Goal: Register for event/course: Sign up to attend an event or enroll in a course

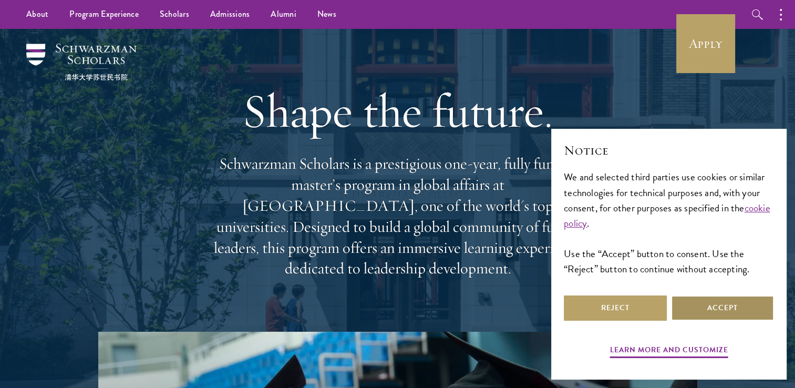
click at [719, 311] on button "Accept" at bounding box center [722, 307] width 103 height 25
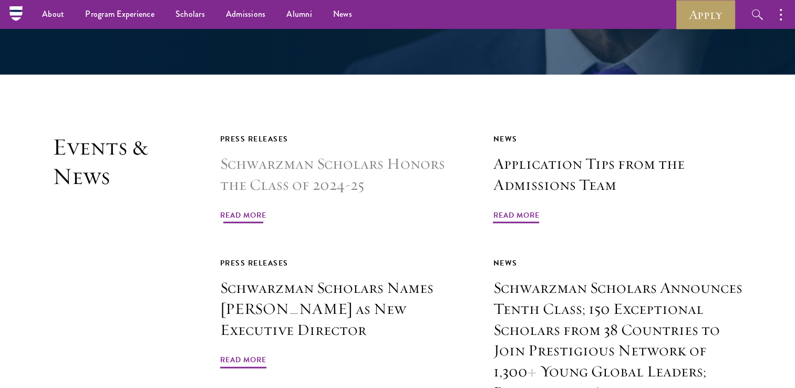
scroll to position [2258, 0]
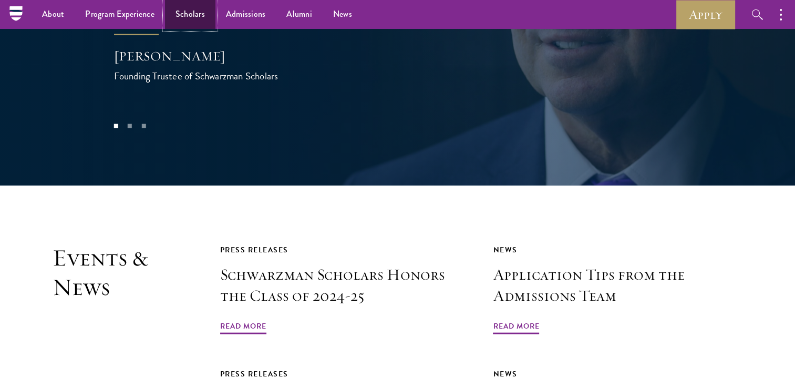
click at [193, 10] on link "Scholars" at bounding box center [190, 14] width 50 height 29
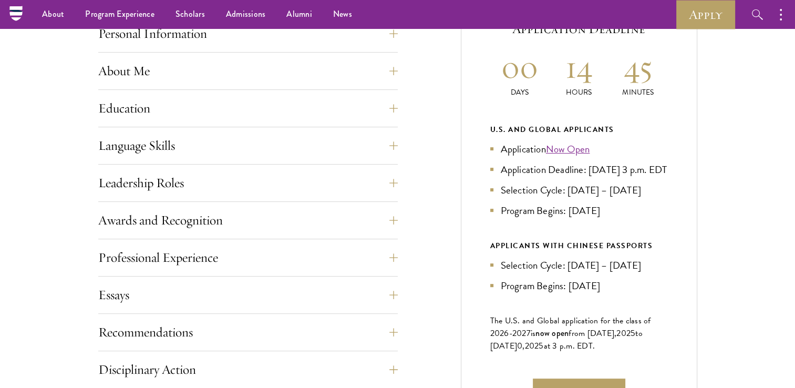
scroll to position [368, 0]
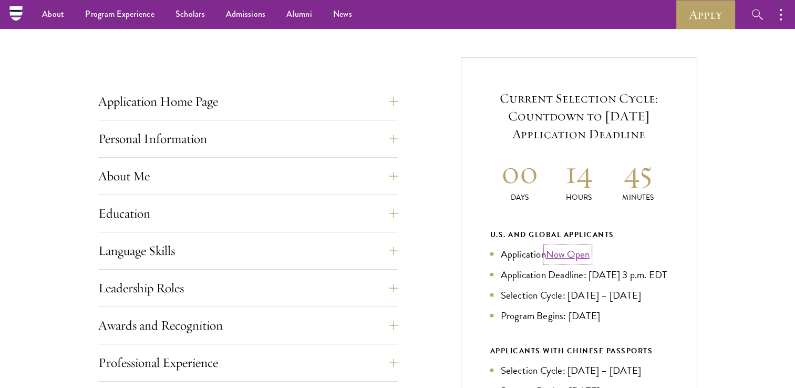
click at [575, 251] on link "Now Open" at bounding box center [568, 254] width 44 height 15
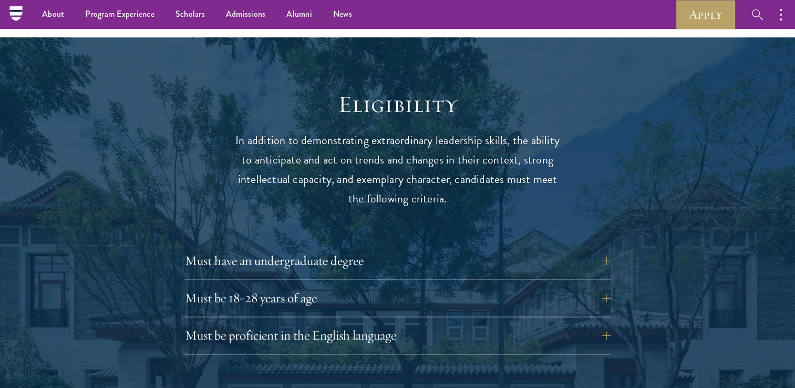
scroll to position [1314, 0]
click at [354, 248] on button "Must have an undergraduate degree" at bounding box center [406, 260] width 426 height 25
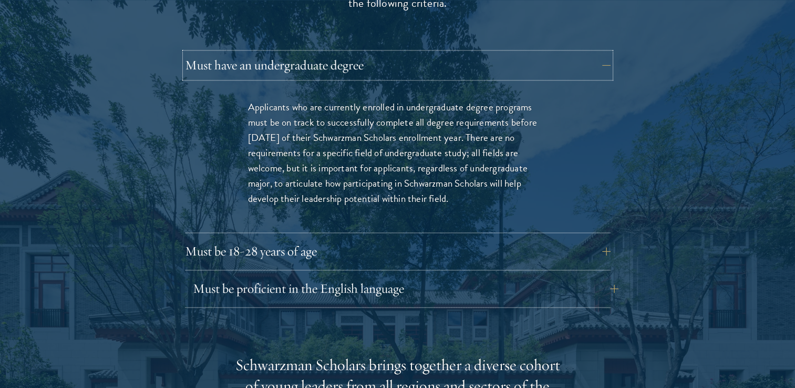
scroll to position [1524, 0]
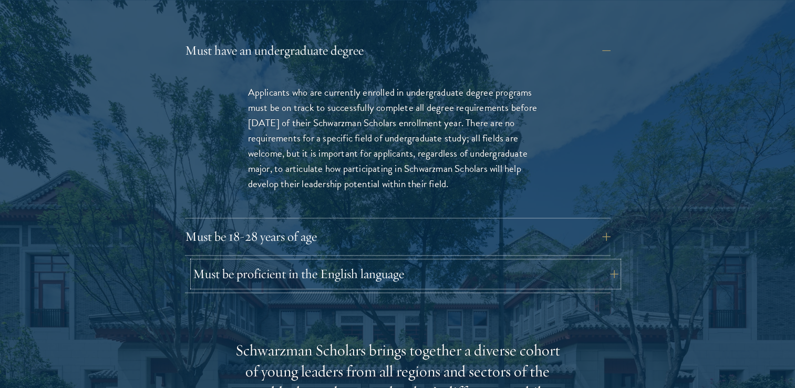
click at [354, 261] on button "Must be proficient in the English language" at bounding box center [406, 273] width 426 height 25
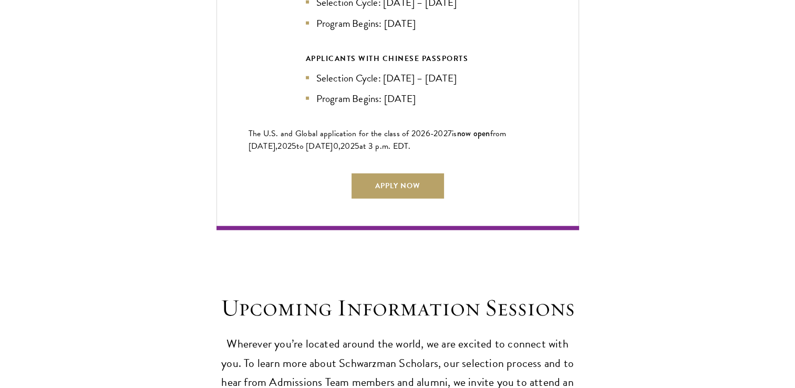
scroll to position [2891, 0]
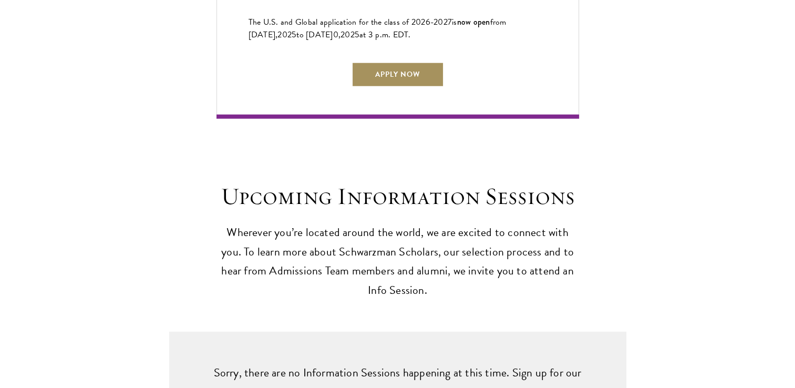
click at [408, 67] on link "Apply Now" at bounding box center [398, 74] width 93 height 25
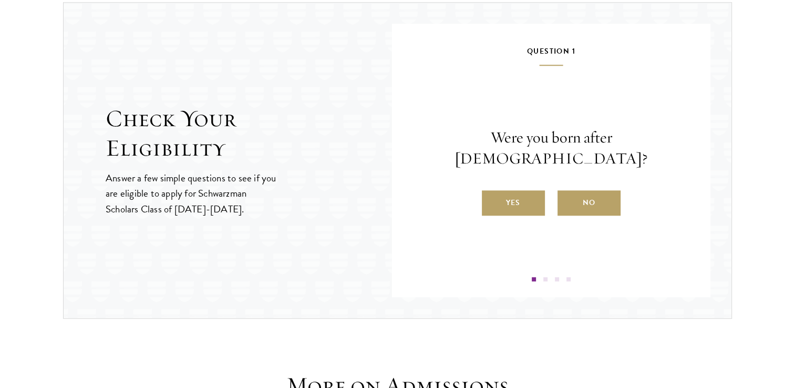
click at [517, 190] on label "Yes" at bounding box center [513, 202] width 63 height 25
click at [492, 191] on input "Yes" at bounding box center [486, 195] width 9 height 9
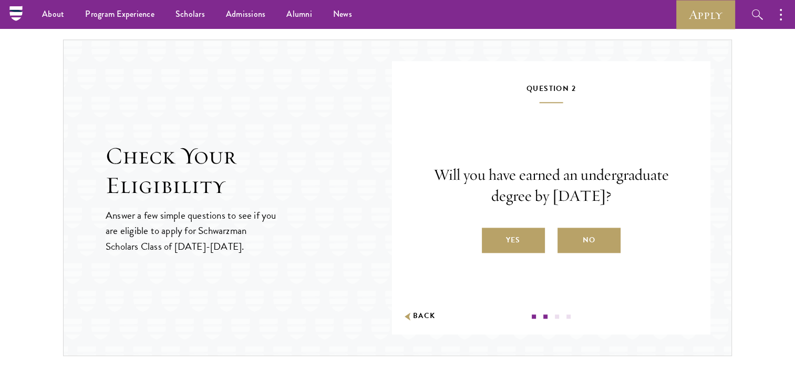
scroll to position [1057, 0]
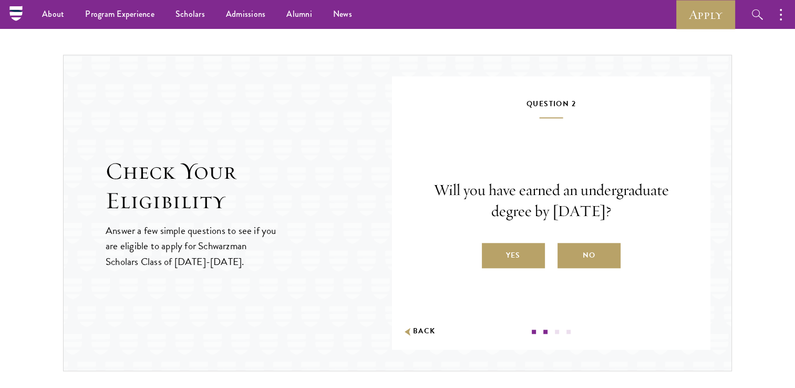
click at [517, 248] on label "Yes" at bounding box center [513, 255] width 63 height 25
click at [492, 248] on input "Yes" at bounding box center [486, 248] width 9 height 9
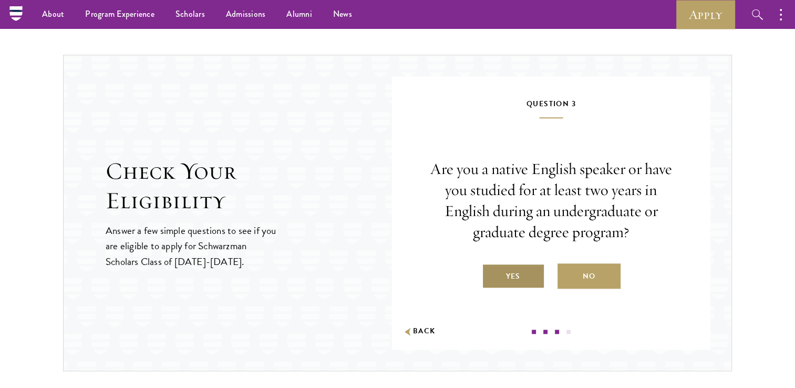
click at [514, 277] on label "Yes" at bounding box center [513, 275] width 63 height 25
click at [492, 274] on input "Yes" at bounding box center [486, 269] width 9 height 9
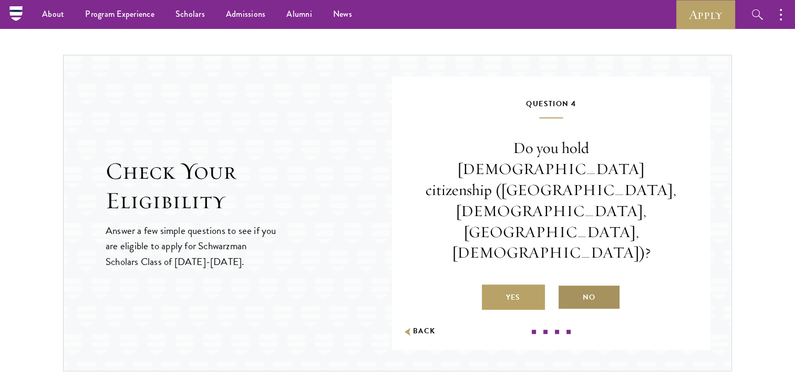
click at [587, 284] on label "No" at bounding box center [589, 296] width 63 height 25
click at [567, 286] on input "No" at bounding box center [562, 290] width 9 height 9
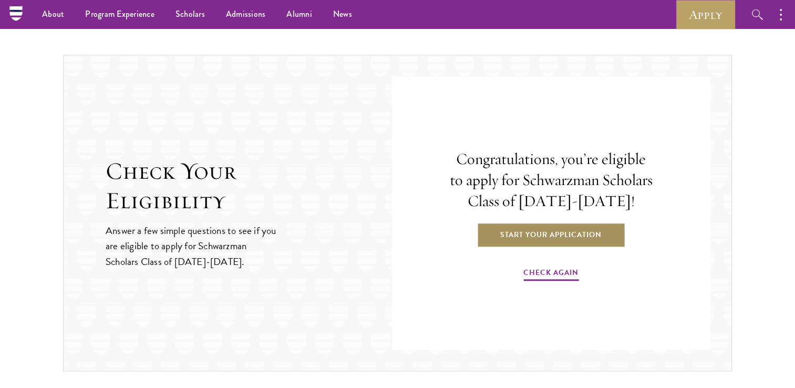
click at [523, 232] on link "Start Your Application" at bounding box center [551, 234] width 149 height 25
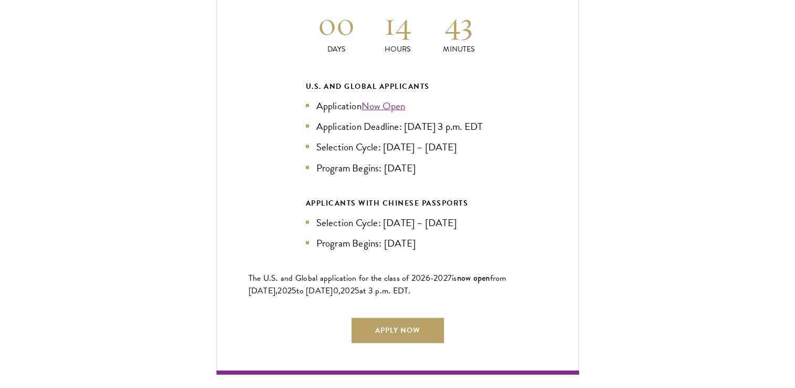
scroll to position [2418, 0]
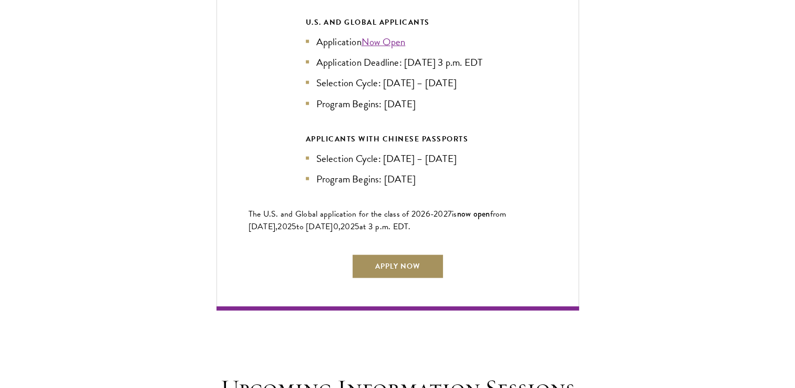
click at [421, 262] on link "Apply Now" at bounding box center [398, 266] width 93 height 25
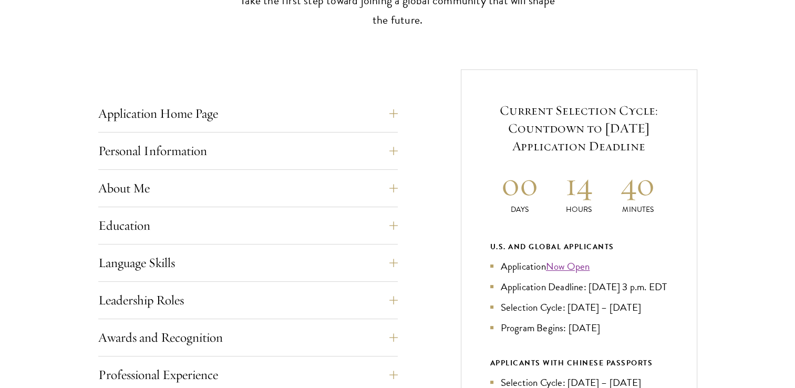
scroll to position [368, 0]
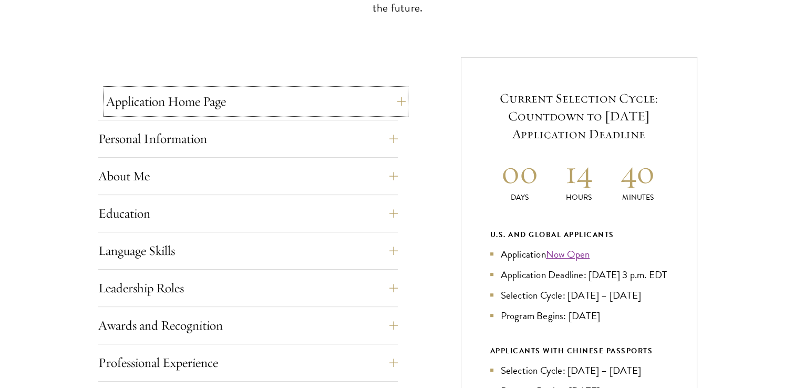
click at [334, 106] on button "Application Home Page" at bounding box center [256, 101] width 300 height 25
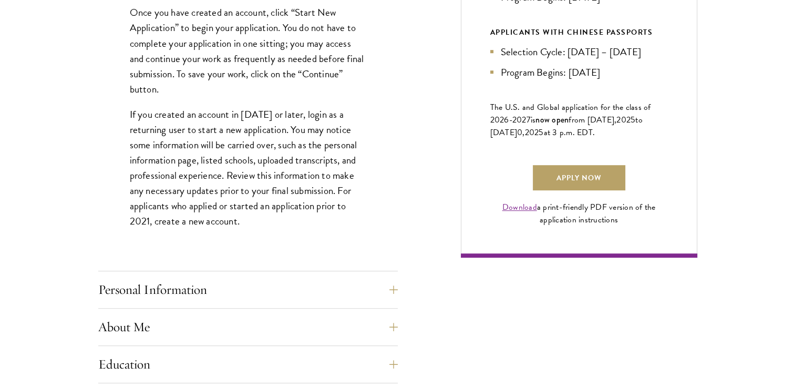
scroll to position [736, 0]
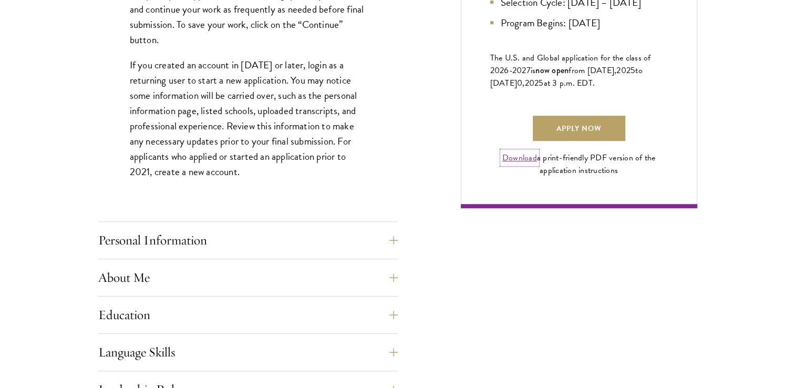
click at [526, 164] on link "Download" at bounding box center [520, 157] width 35 height 13
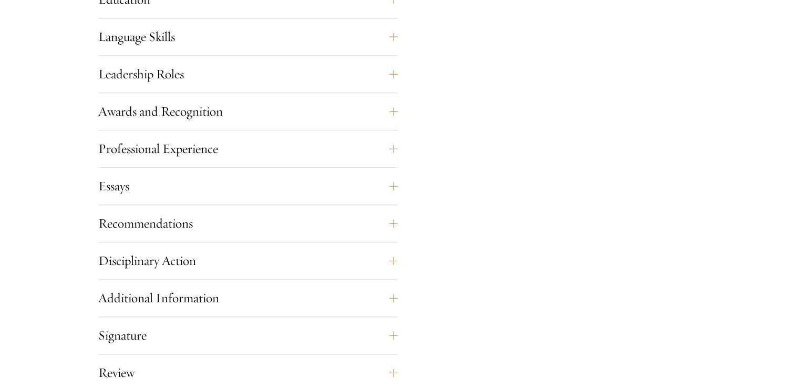
scroll to position [1104, 0]
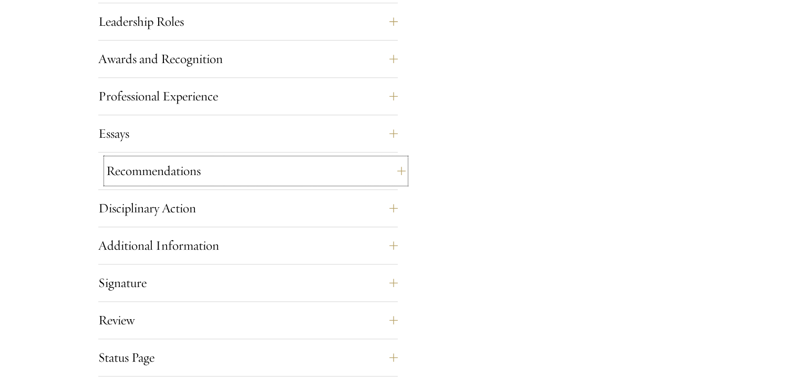
click at [226, 175] on button "Recommendations" at bounding box center [256, 170] width 300 height 25
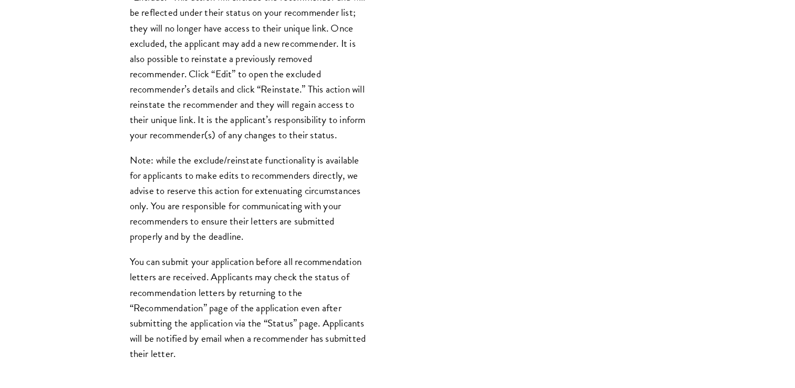
scroll to position [1423, 0]
